Goal: Information Seeking & Learning: Compare options

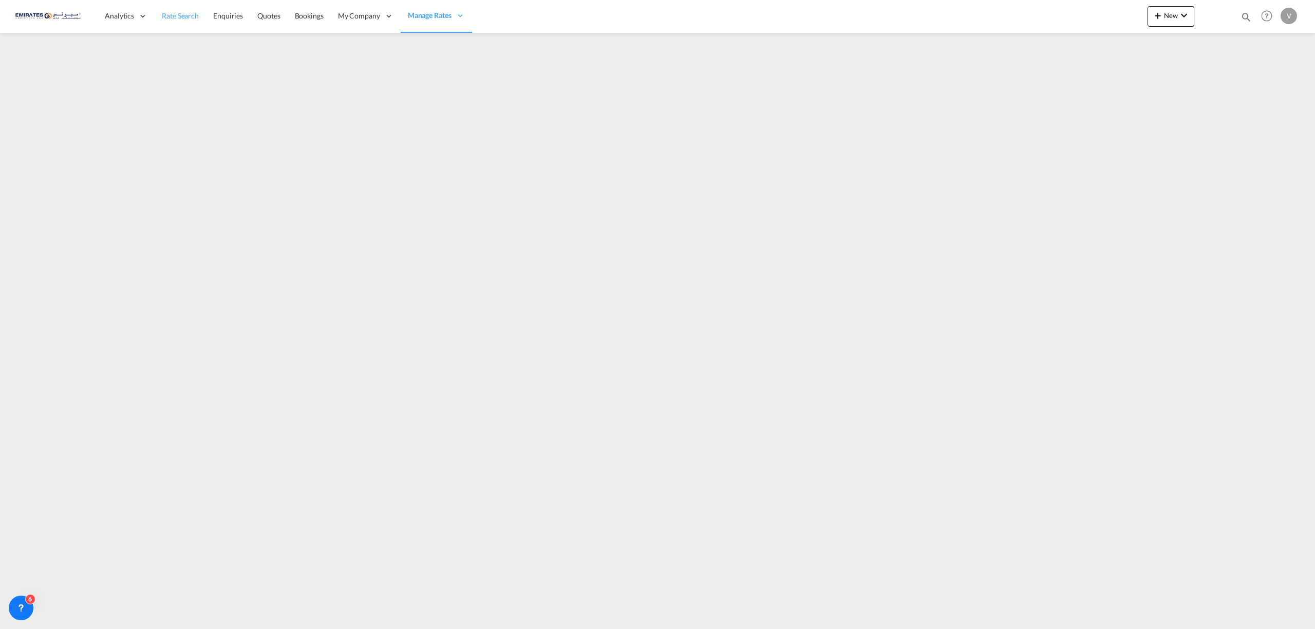
click at [180, 23] on link "Rate Search" at bounding box center [180, 15] width 51 height 33
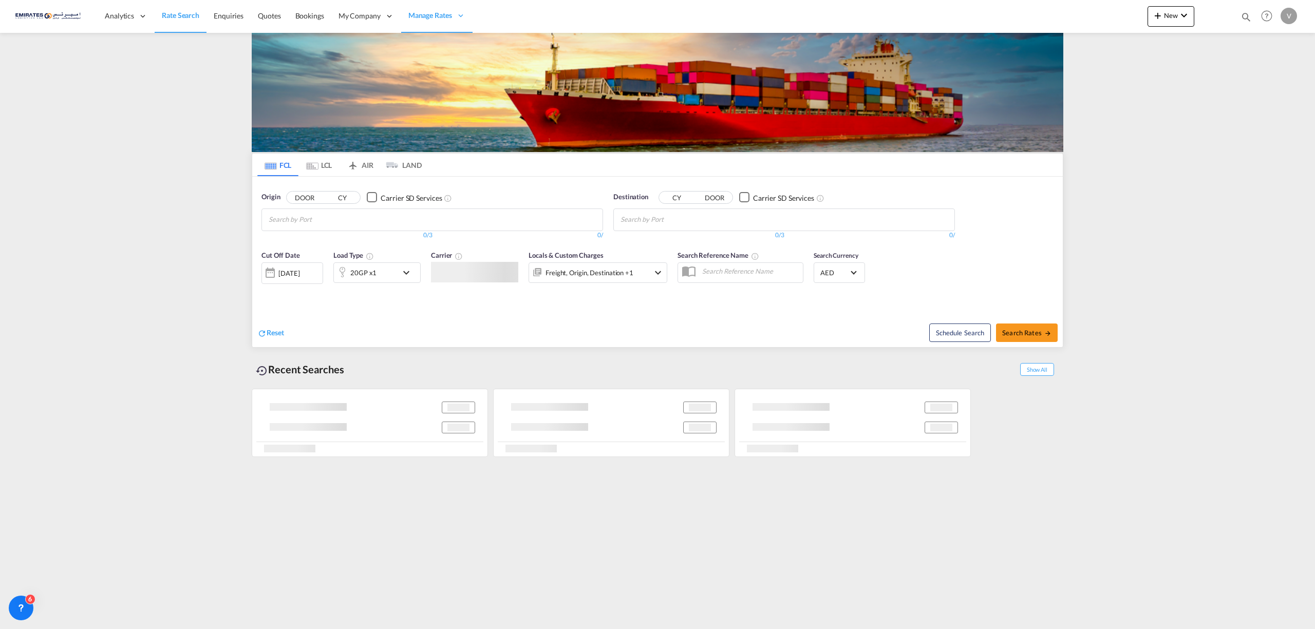
click at [178, 16] on span "Rate Search" at bounding box center [181, 15] width 38 height 9
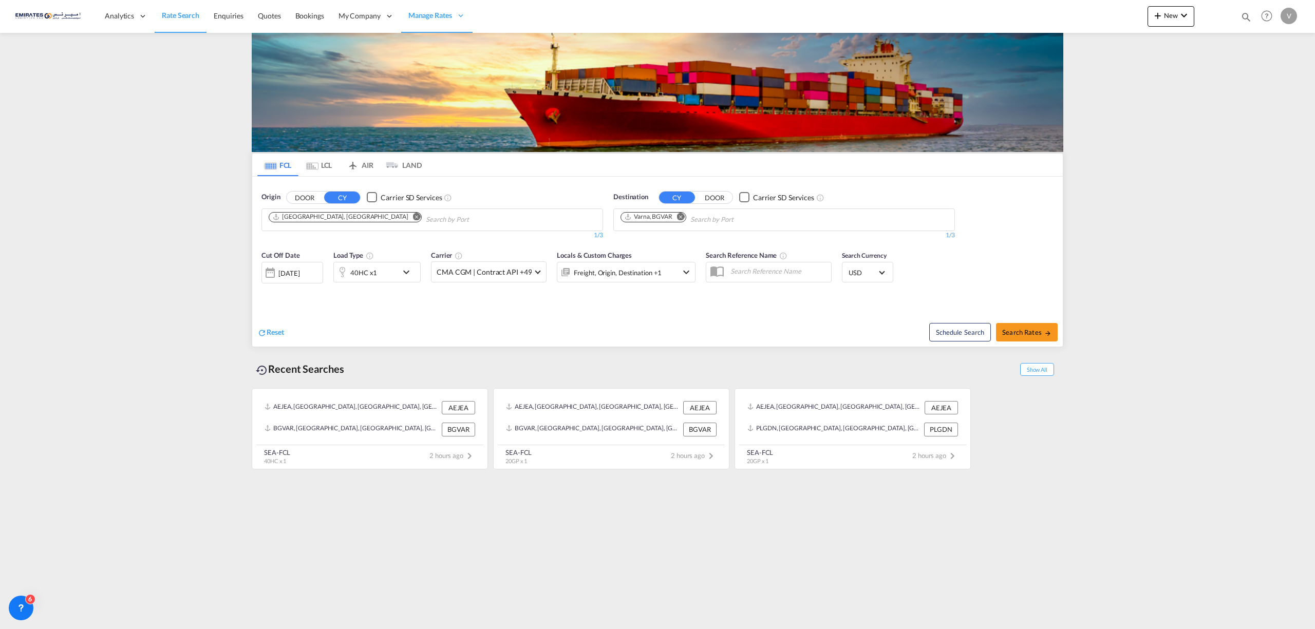
click at [685, 214] on button "Remove" at bounding box center [678, 218] width 15 height 10
click at [266, 272] on div at bounding box center [270, 273] width 16 height 21
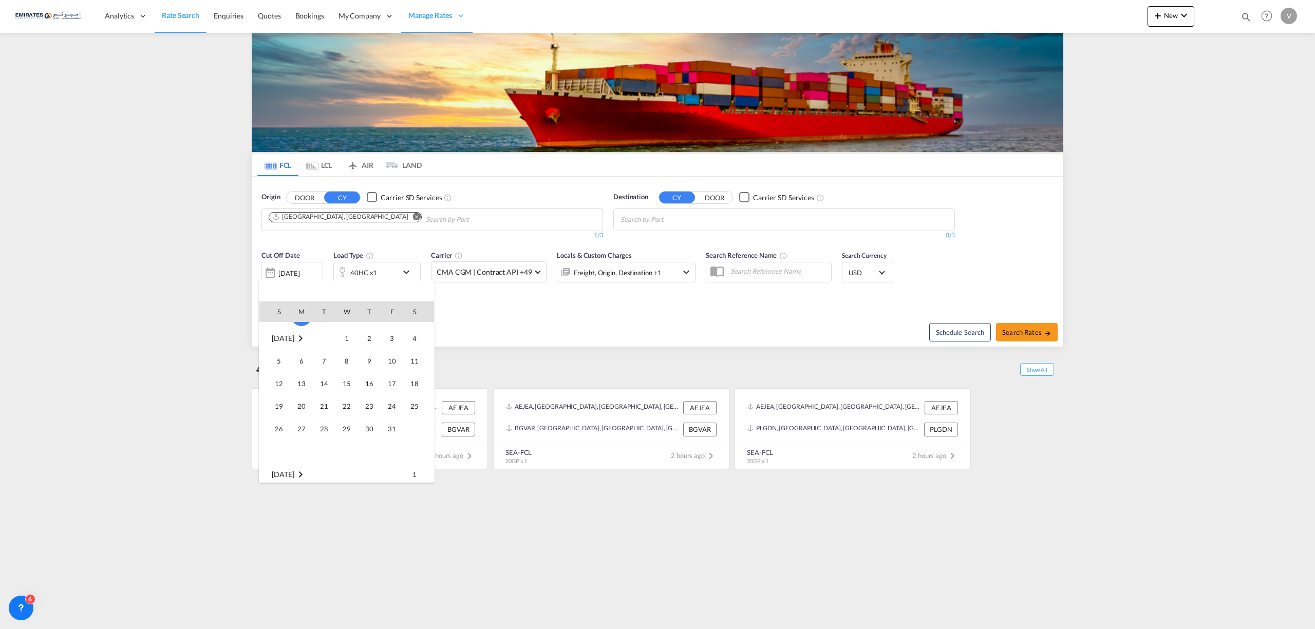
scroll to position [137, 0]
click at [393, 338] on span "3" at bounding box center [392, 333] width 21 height 21
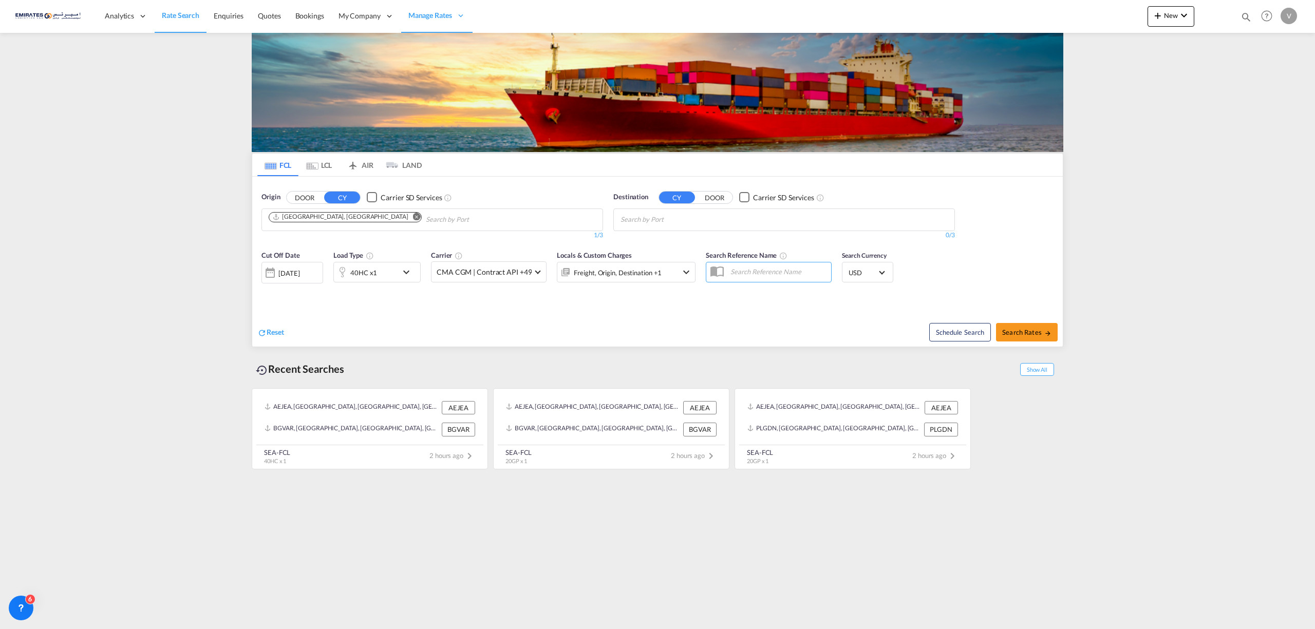
click at [656, 221] on body "Analytics Reports Dashboard Rate Search Enquiries Quotes Bookings" at bounding box center [657, 314] width 1315 height 629
type input "nhava"
click at [672, 244] on div "[PERSON_NAME] ( [GEOGRAPHIC_DATA]) [GEOGRAPHIC_DATA] [GEOGRAPHIC_DATA]" at bounding box center [700, 244] width 195 height 31
click at [1027, 336] on span "Search Rates" at bounding box center [1027, 332] width 49 height 8
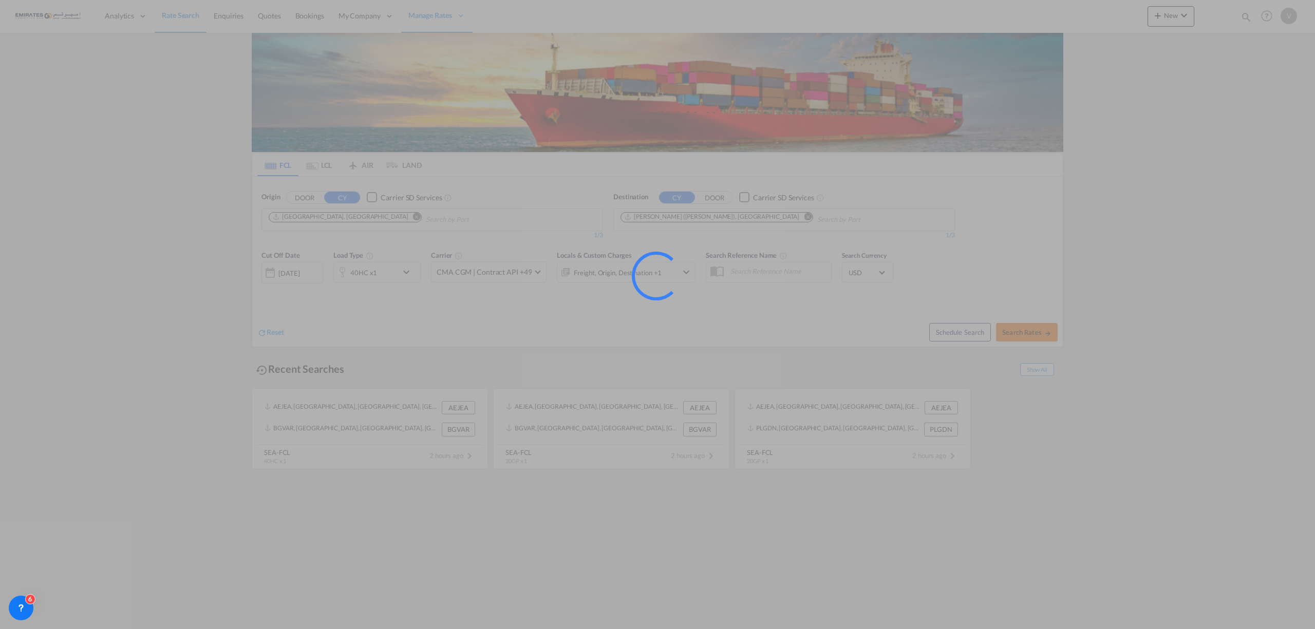
type input "AEJEA to INNSA / [DATE]"
